Goal: Contribute content

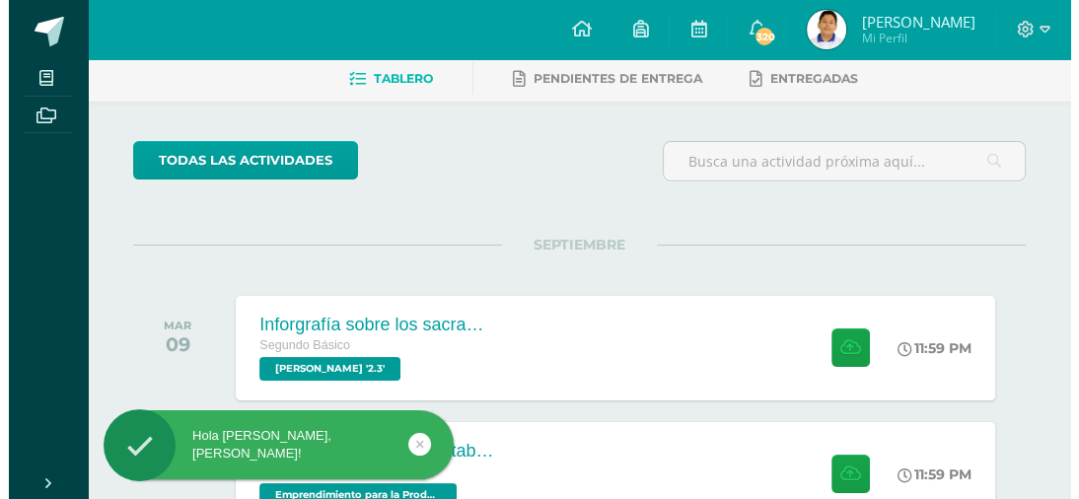
scroll to position [99, 0]
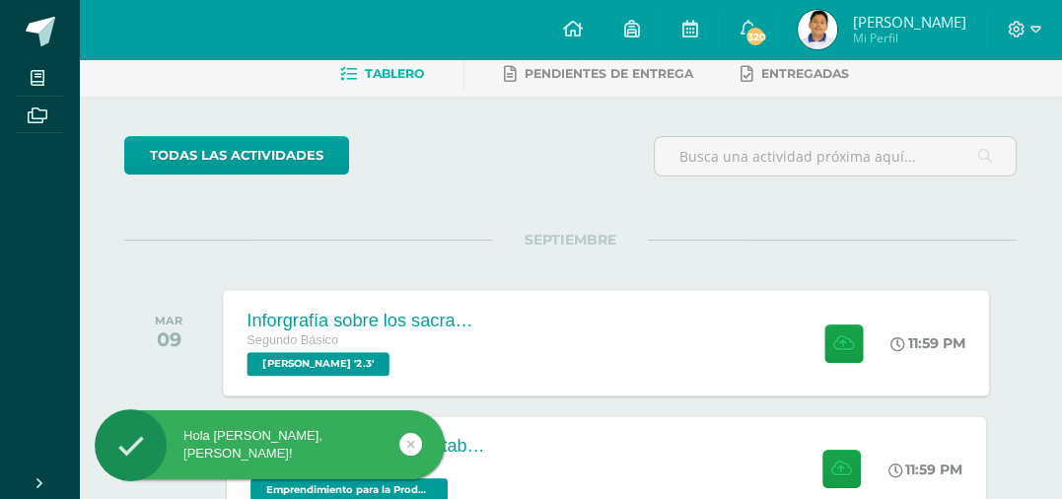
click at [695, 312] on div "Inforgrafía sobre los sacramentos de curación Segundo Básico [PERSON_NAME] '2.3…" at bounding box center [607, 343] width 767 height 106
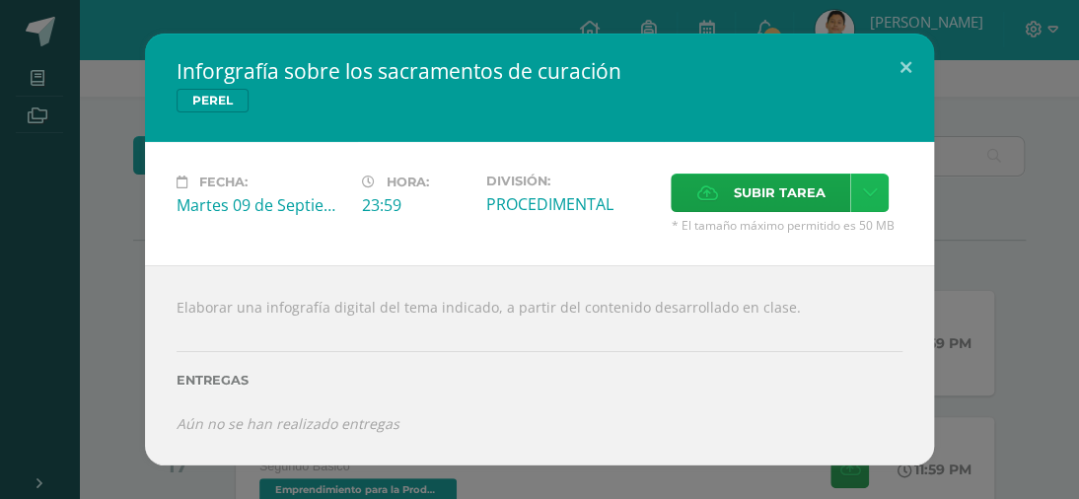
click at [872, 186] on icon at bounding box center [869, 192] width 15 height 17
click at [794, 249] on link "Subir enlace" at bounding box center [798, 236] width 197 height 31
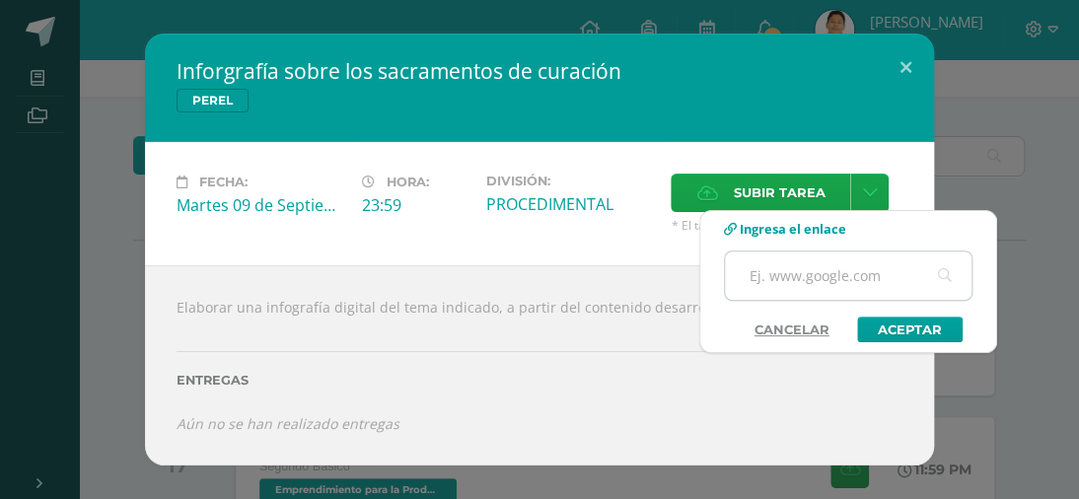
click at [796, 276] on input "text" at bounding box center [848, 276] width 247 height 48
paste input "[URL][DOMAIN_NAME]"
type input "h"
paste input "[URL][DOMAIN_NAME]"
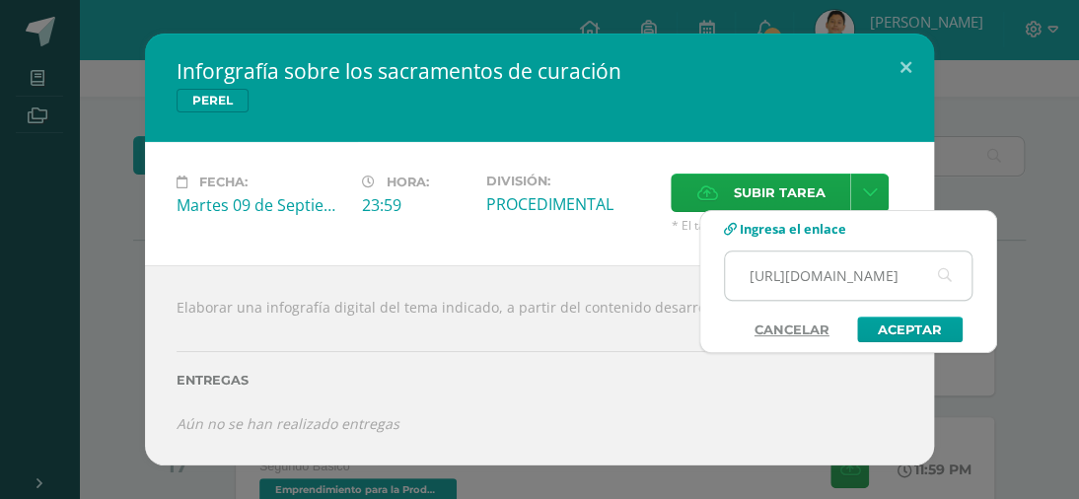
scroll to position [0, 1064]
type input "[URL][DOMAIN_NAME]"
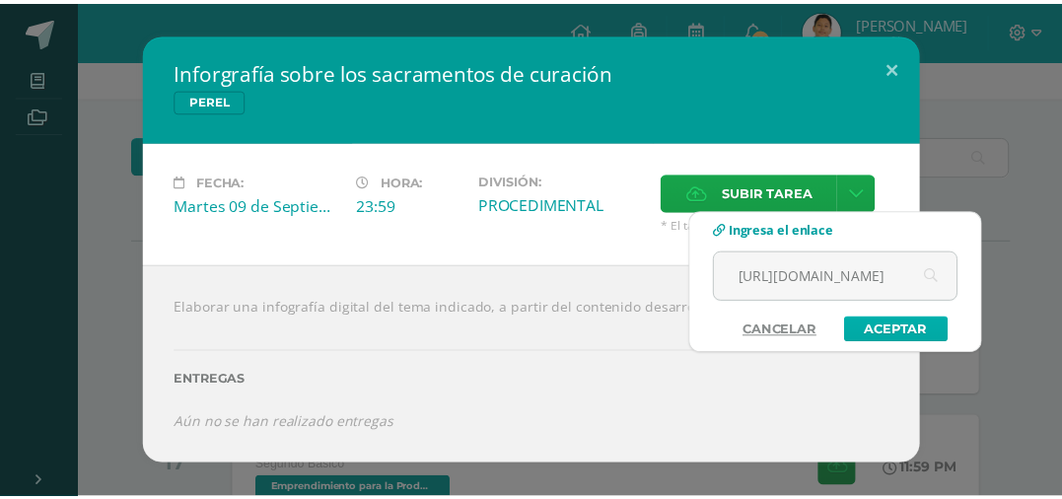
scroll to position [0, 0]
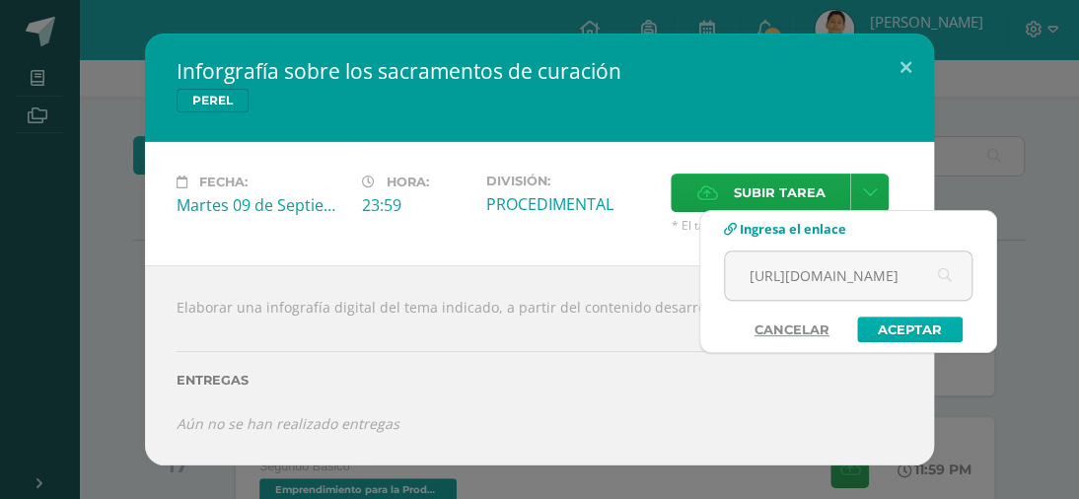
click at [936, 334] on link "Aceptar" at bounding box center [910, 330] width 106 height 26
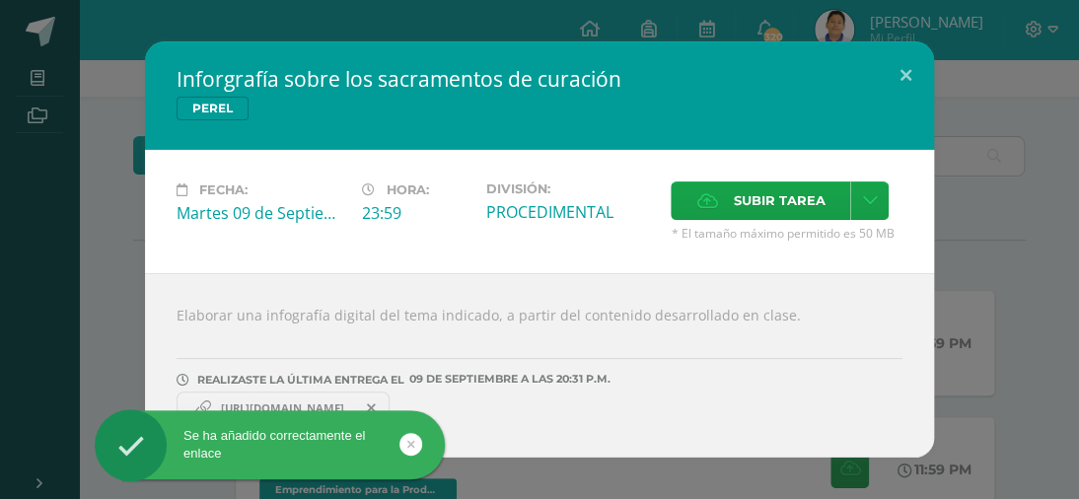
click at [328, 401] on span "[URL][DOMAIN_NAME]" at bounding box center [282, 409] width 143 height 16
click at [411, 443] on icon at bounding box center [411, 444] width 8 height 23
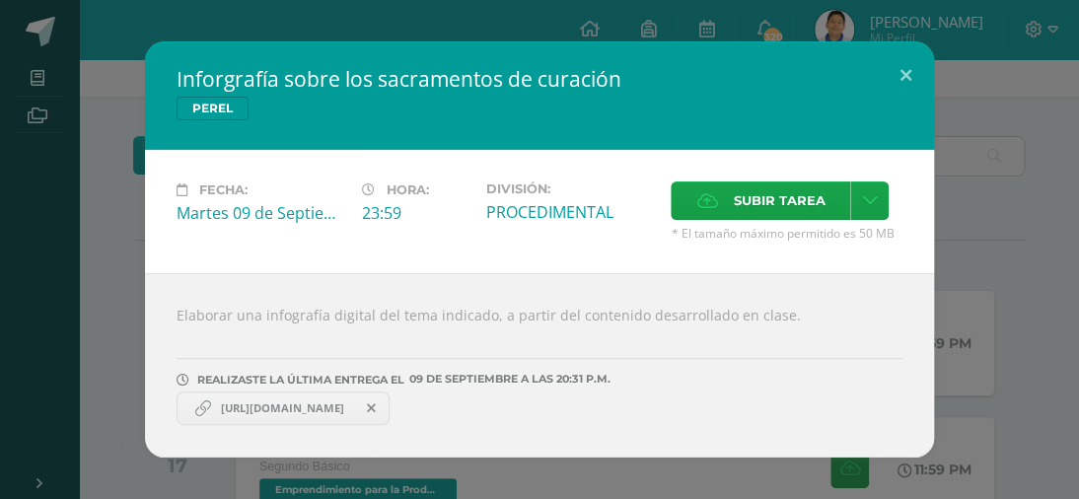
click at [316, 404] on span "[URL][DOMAIN_NAME]" at bounding box center [282, 409] width 143 height 16
click at [903, 66] on button at bounding box center [906, 74] width 56 height 67
